Goal: Information Seeking & Learning: Learn about a topic

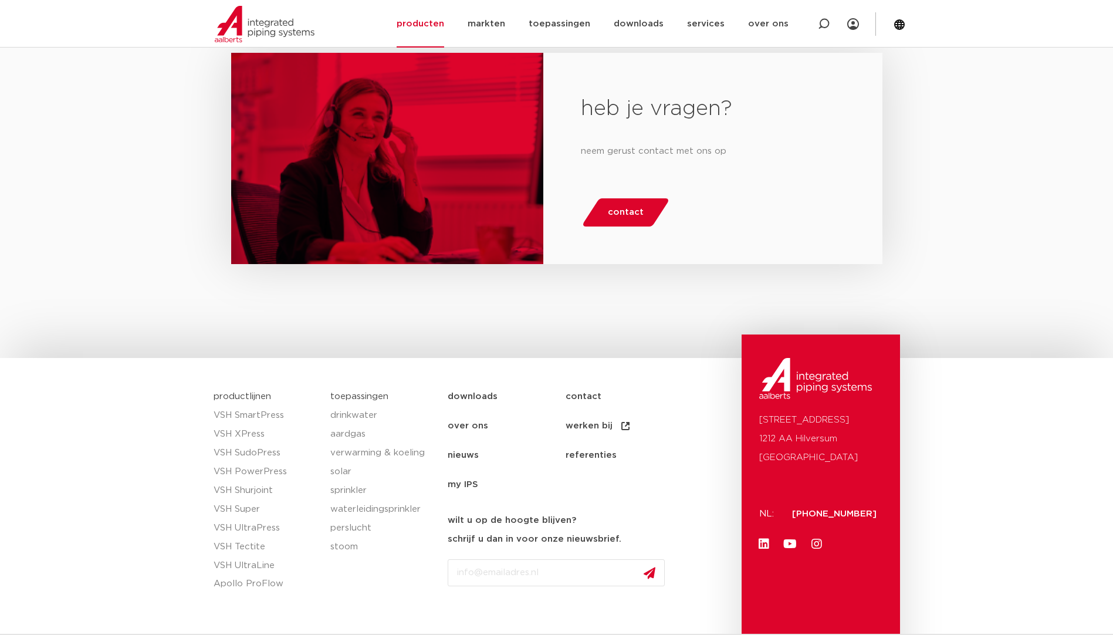
scroll to position [1482, 0]
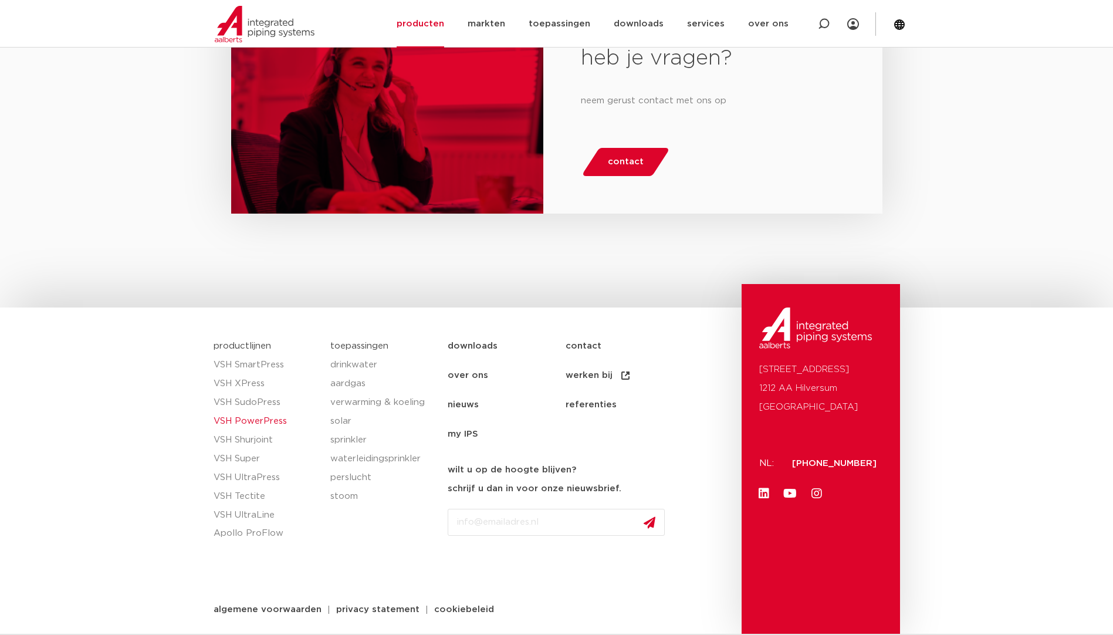
click at [230, 418] on link "VSH PowerPress" at bounding box center [267, 421] width 106 height 19
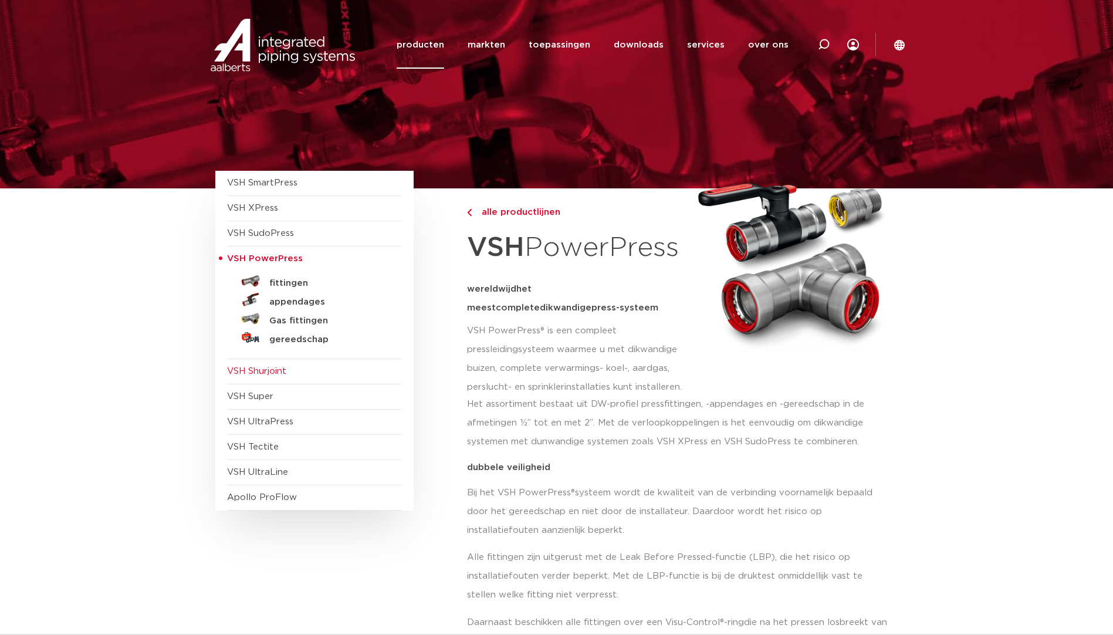
click at [258, 369] on span "VSH Shurjoint" at bounding box center [256, 371] width 59 height 9
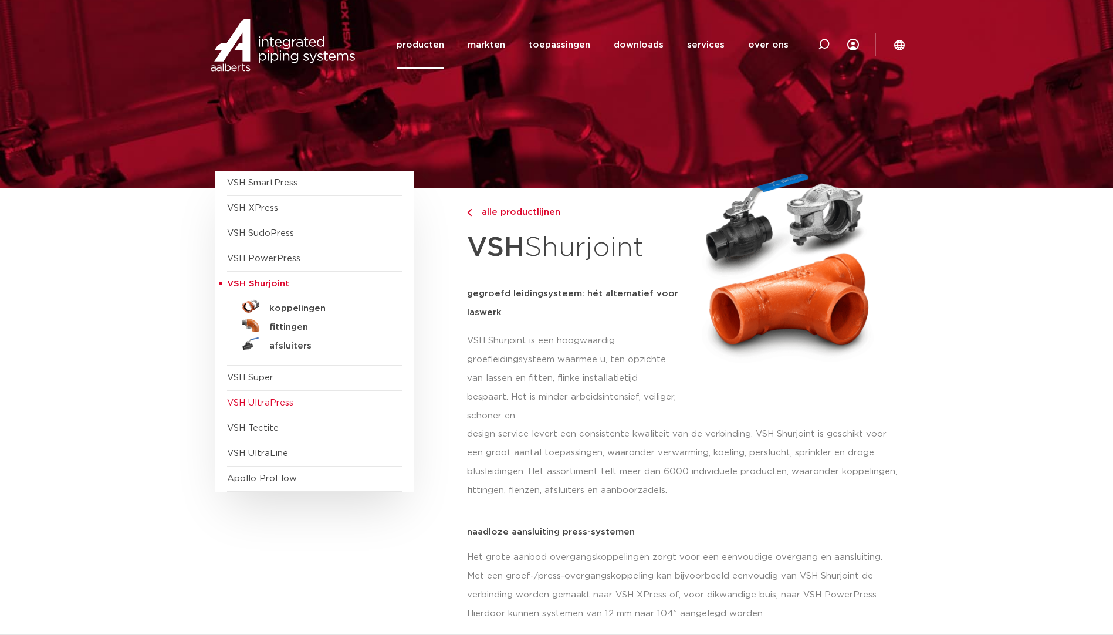
click at [264, 403] on span "VSH UltraPress" at bounding box center [260, 402] width 66 height 9
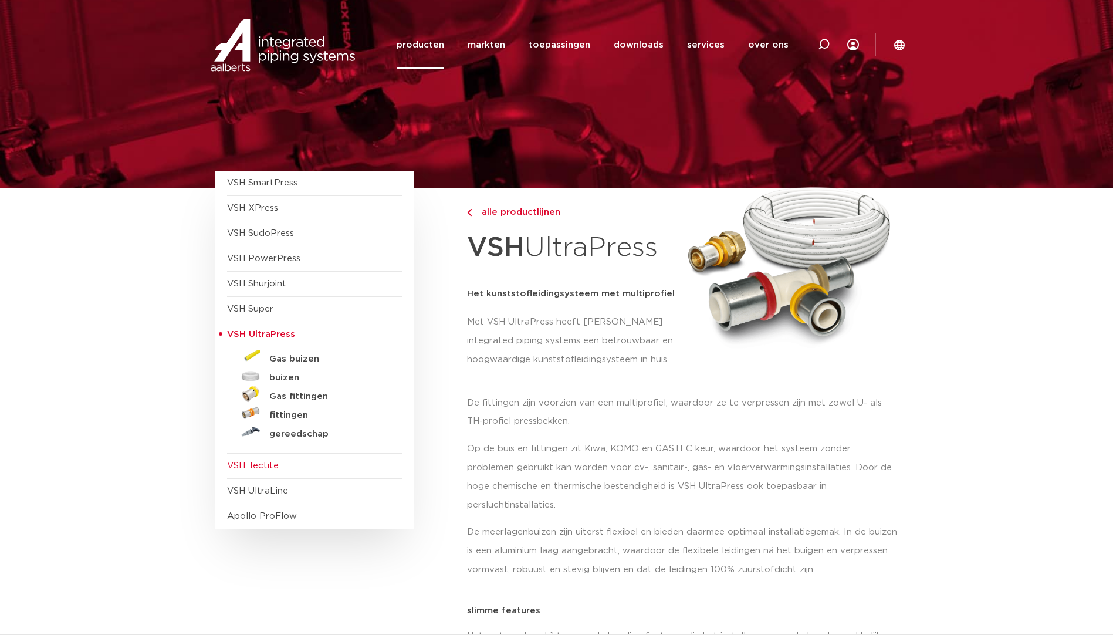
click at [261, 465] on span "VSH Tectite" at bounding box center [253, 465] width 52 height 9
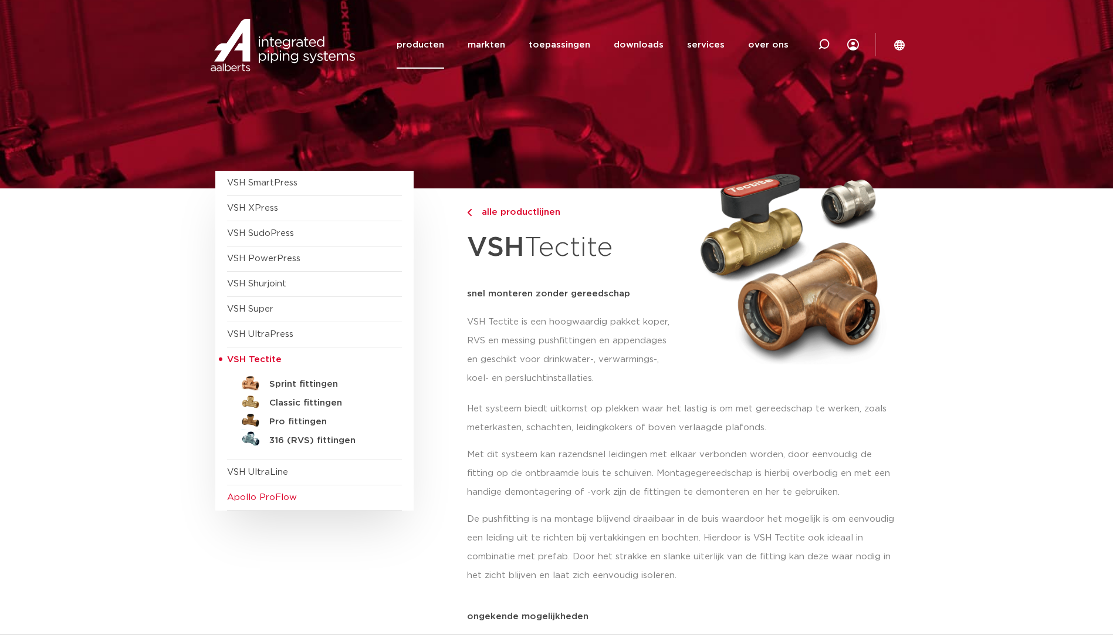
click at [265, 499] on span "Apollo ProFlow" at bounding box center [262, 497] width 70 height 9
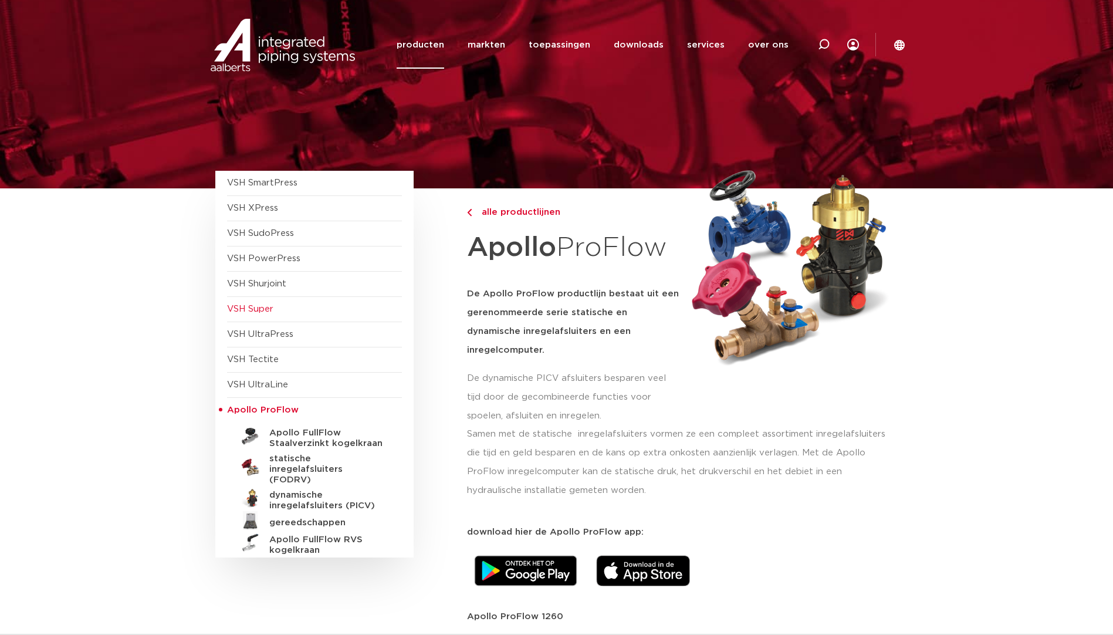
click at [258, 307] on span "VSH Super" at bounding box center [250, 309] width 46 height 9
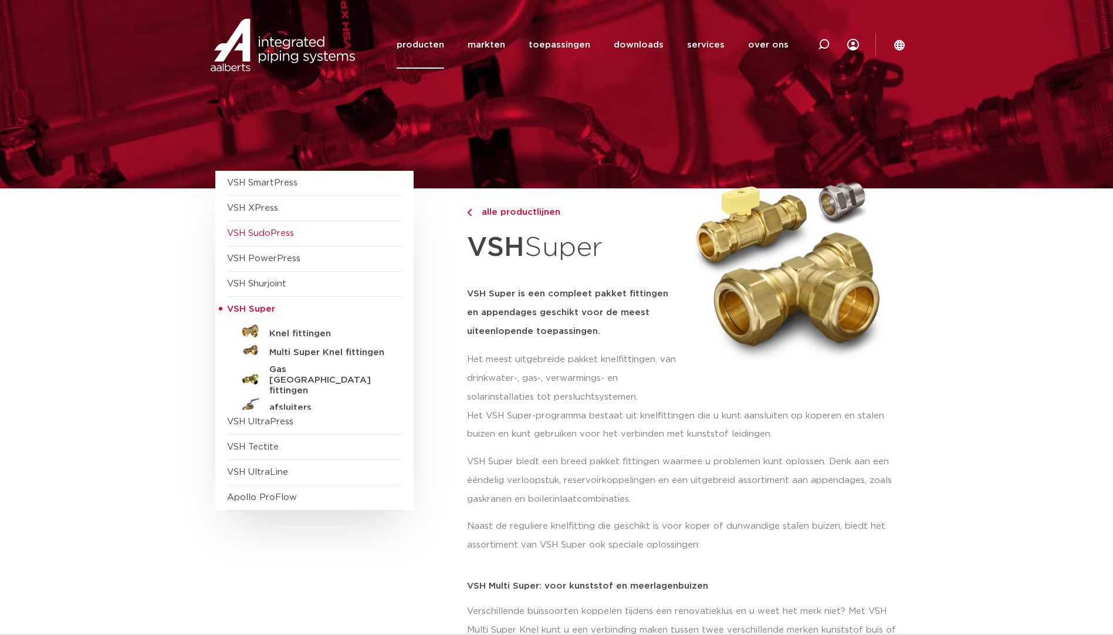
click at [277, 229] on span "VSH SudoPress" at bounding box center [260, 233] width 67 height 9
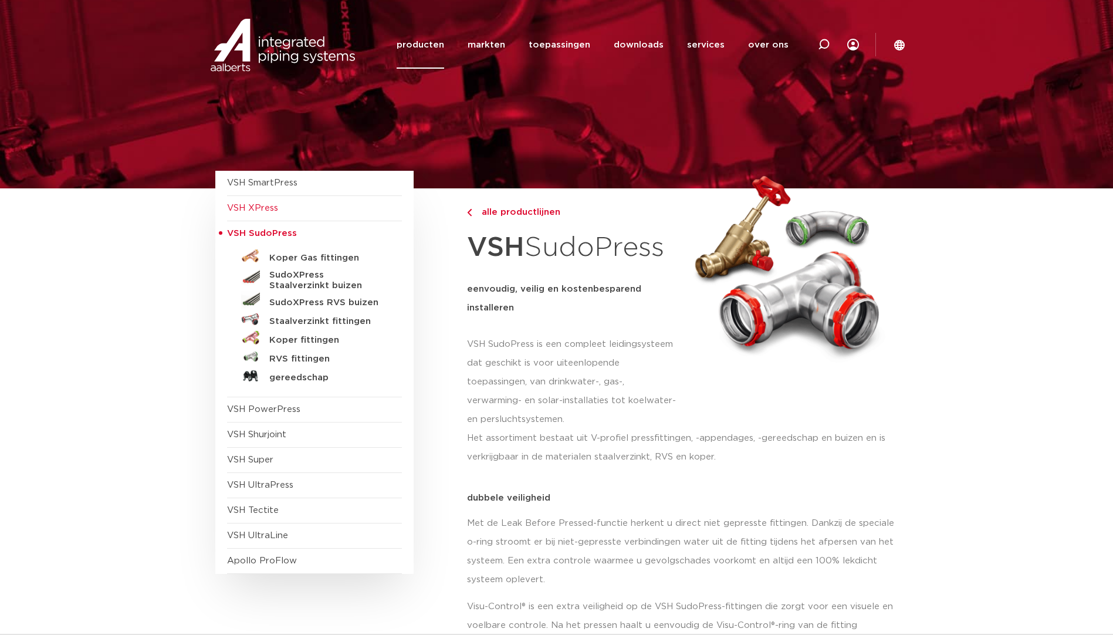
click at [258, 211] on span "VSH XPress" at bounding box center [252, 208] width 51 height 9
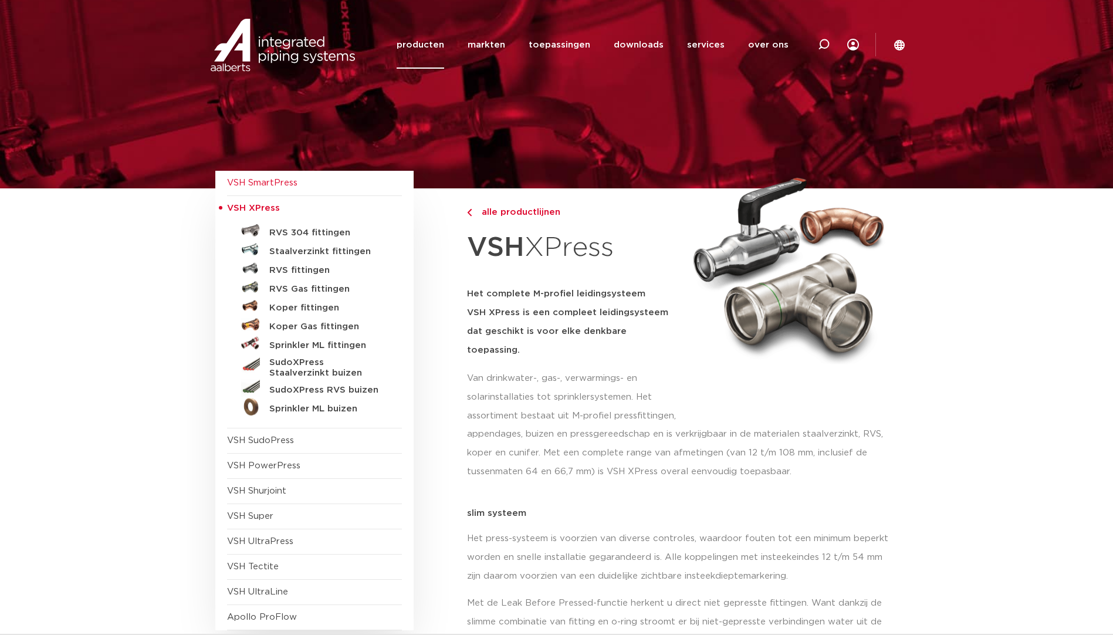
click at [250, 185] on span "VSH SmartPress" at bounding box center [262, 182] width 70 height 9
